Goal: Task Accomplishment & Management: Use online tool/utility

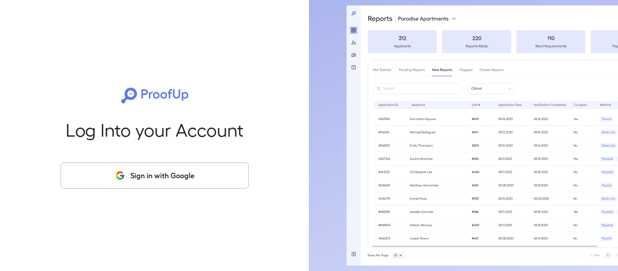
click at [146, 175] on button "Sign in with Google" at bounding box center [155, 175] width 188 height 26
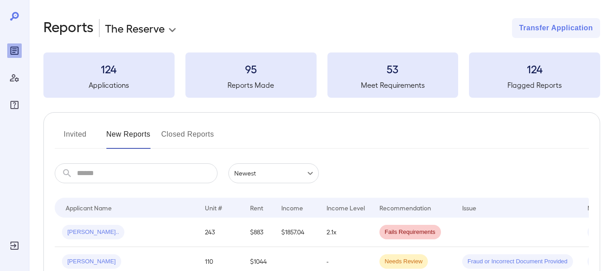
drag, startPoint x: 171, startPoint y: 123, endPoint x: 198, endPoint y: 127, distance: 27.6
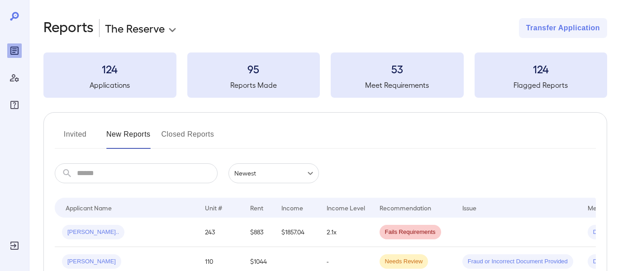
click at [156, 31] on body "**********" at bounding box center [309, 135] width 618 height 271
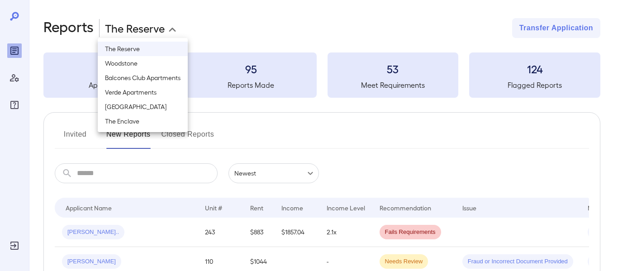
click at [160, 105] on li "[GEOGRAPHIC_DATA]" at bounding box center [143, 106] width 90 height 14
type input "**********"
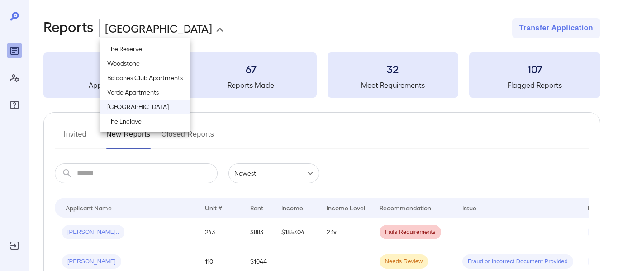
click at [274, 133] on div at bounding box center [309, 135] width 618 height 271
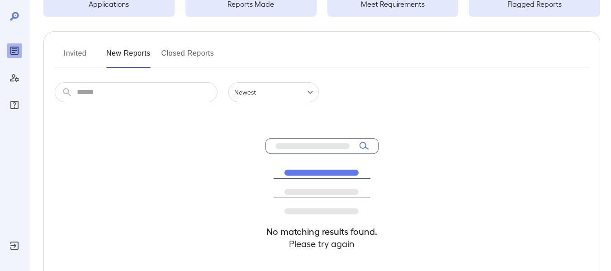
scroll to position [82, 0]
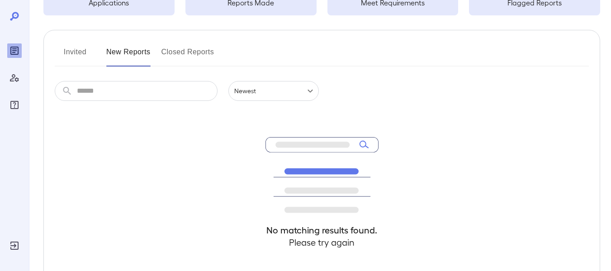
click at [79, 55] on button "Invited" at bounding box center [75, 56] width 41 height 22
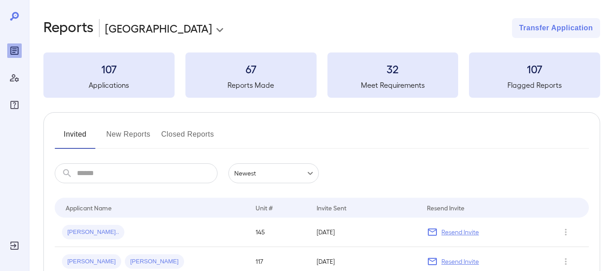
click at [179, 166] on input "text" at bounding box center [147, 173] width 141 height 20
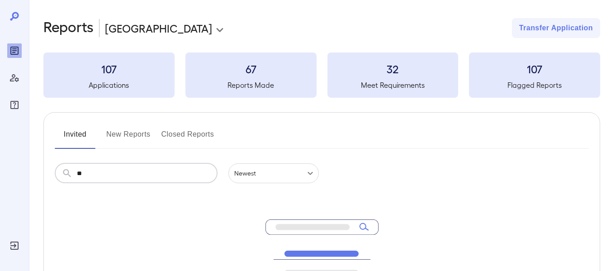
type input "*"
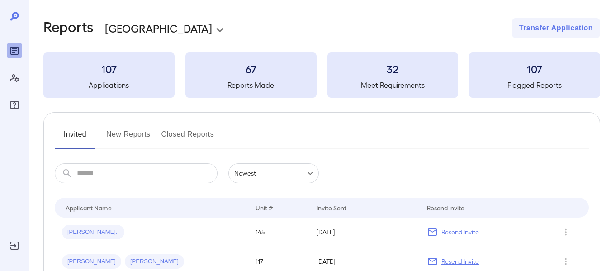
click at [181, 130] on button "Closed Reports" at bounding box center [187, 138] width 53 height 22
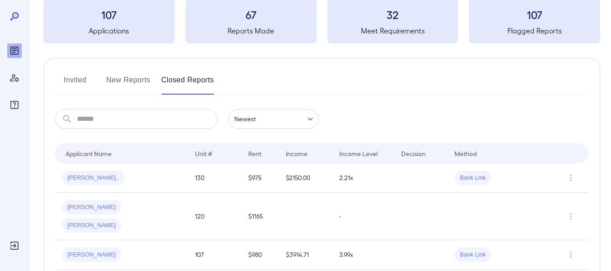
scroll to position [54, 0]
click at [146, 83] on button "New Reports" at bounding box center [128, 84] width 44 height 22
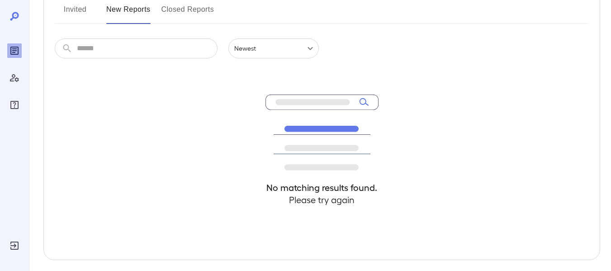
scroll to position [126, 0]
click at [16, 11] on icon at bounding box center [14, 16] width 11 height 11
click at [16, 15] on icon at bounding box center [14, 16] width 11 height 11
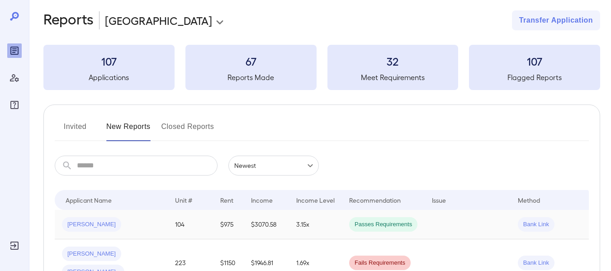
scroll to position [10, 0]
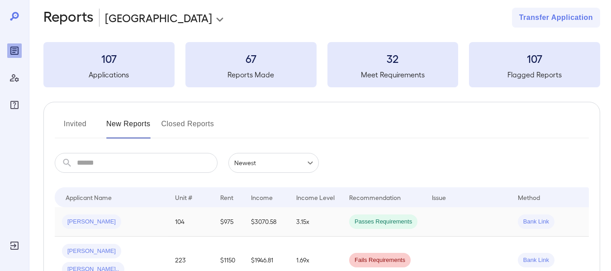
click at [98, 218] on span "[PERSON_NAME]" at bounding box center [91, 221] width 59 height 9
